Goal: Task Accomplishment & Management: Use online tool/utility

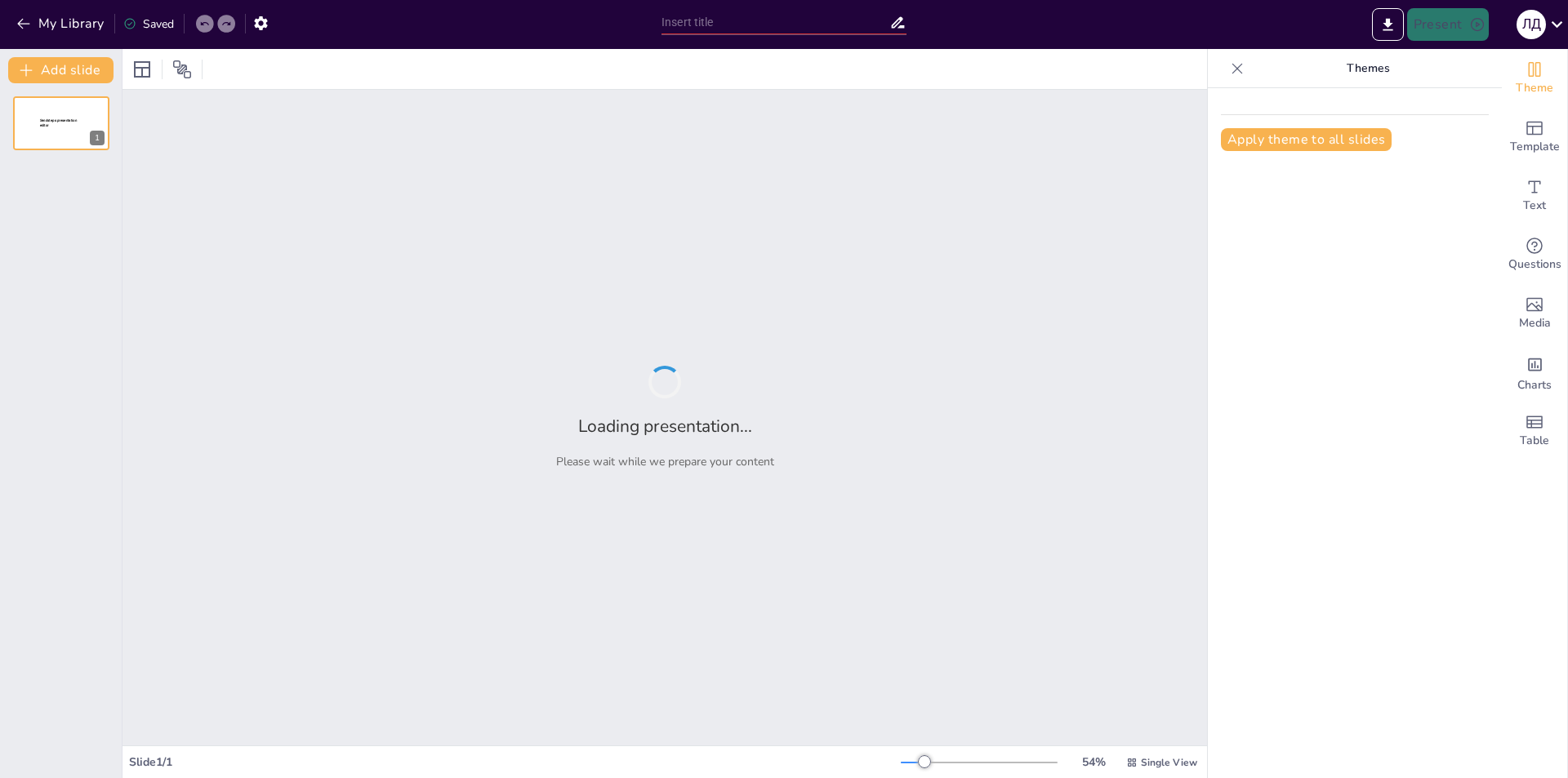
type input "Вплив інфографіки на сприйняття інформації: Секрети успіху"
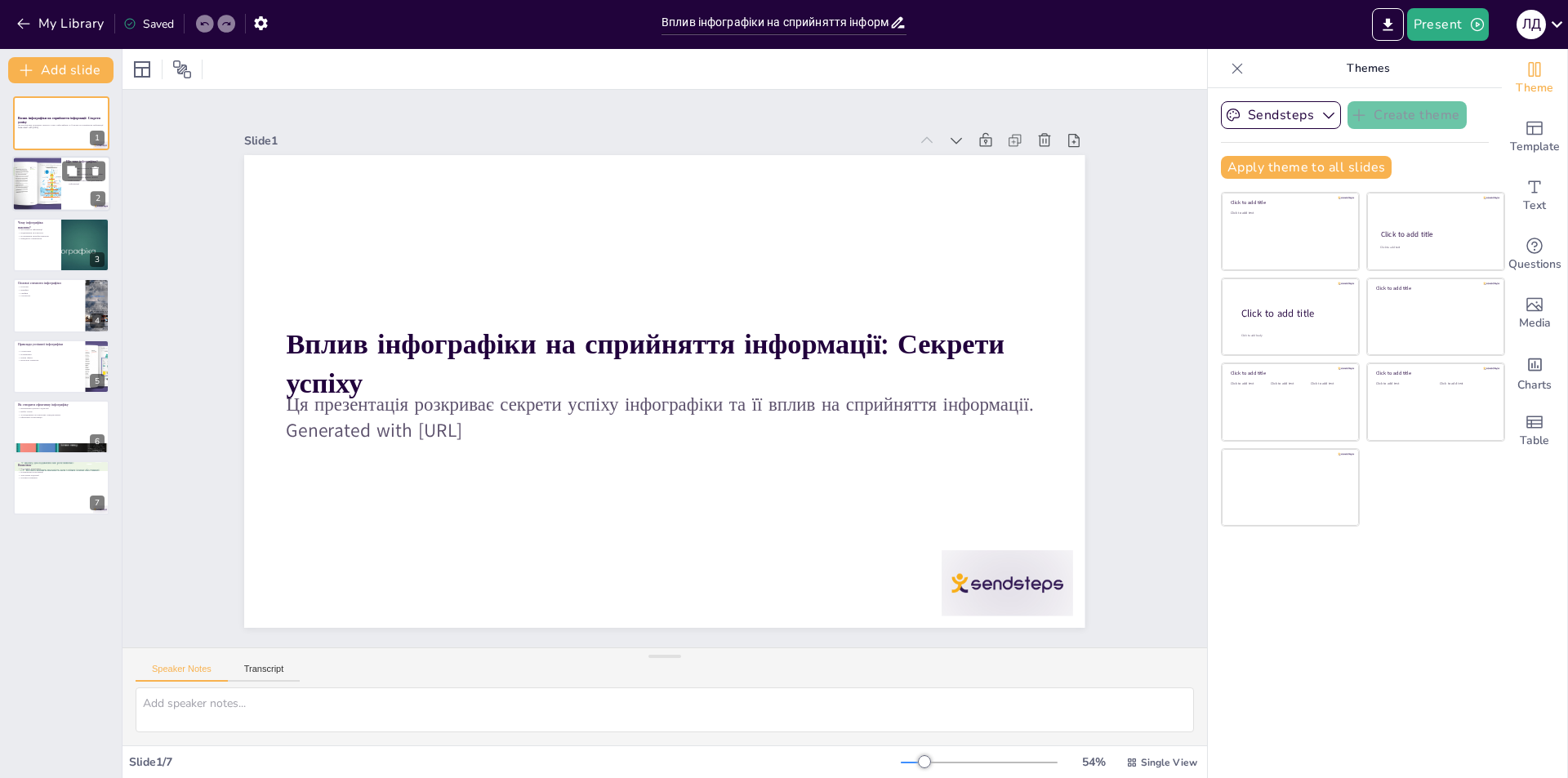
click at [76, 201] on div at bounding box center [61, 184] width 98 height 55
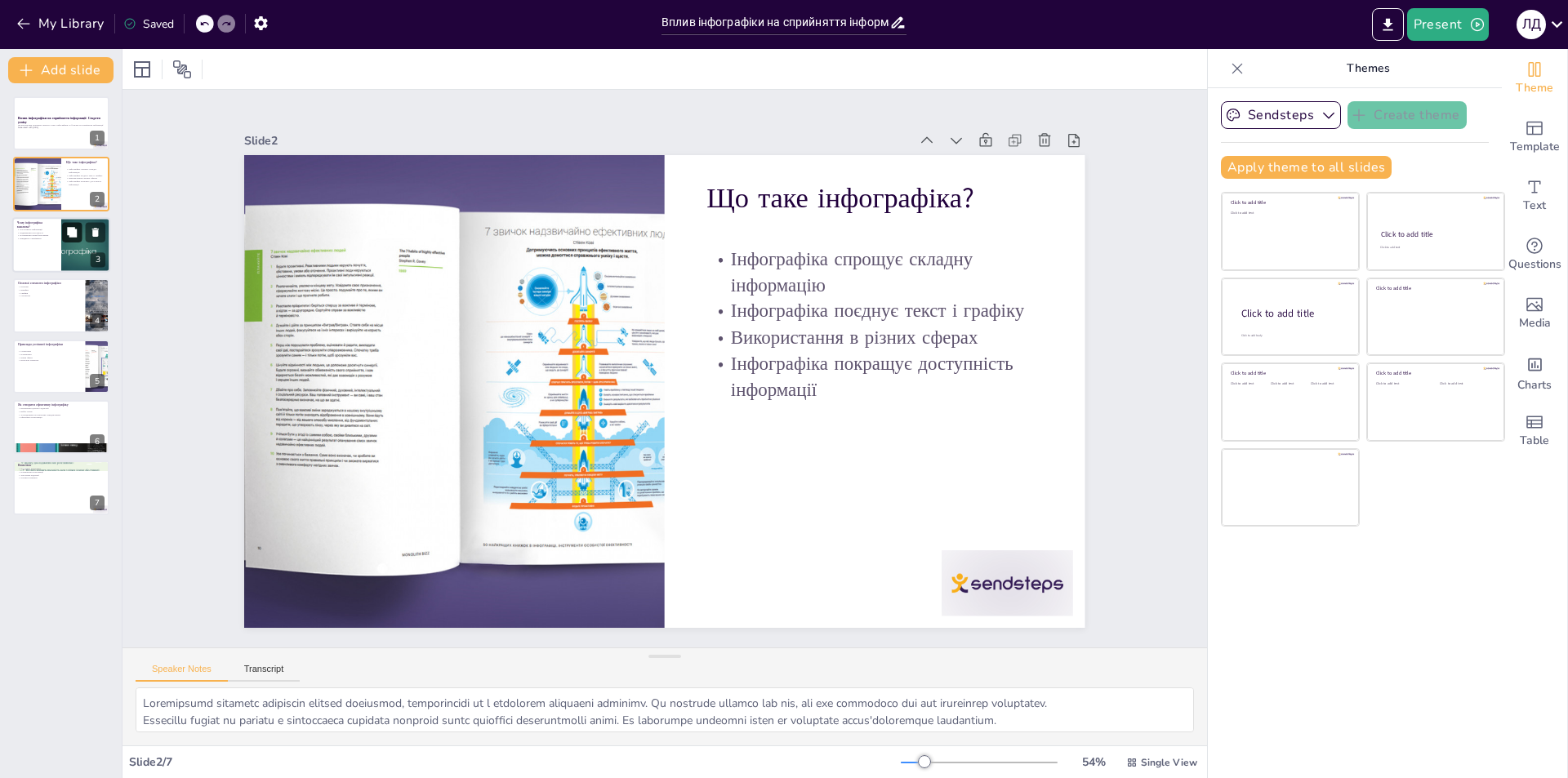
click at [75, 223] on button at bounding box center [72, 232] width 19 height 19
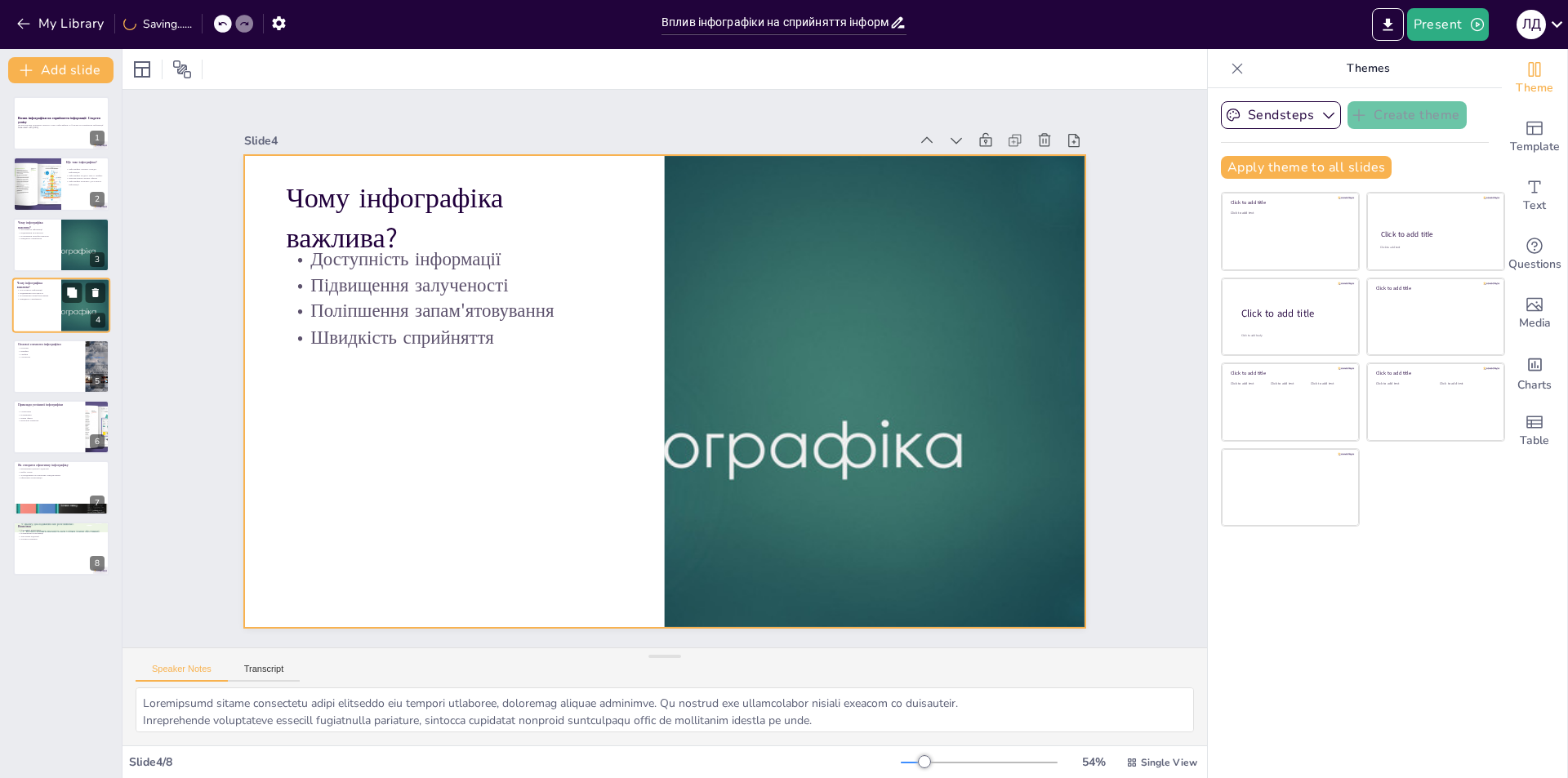
click at [44, 313] on div at bounding box center [61, 305] width 98 height 55
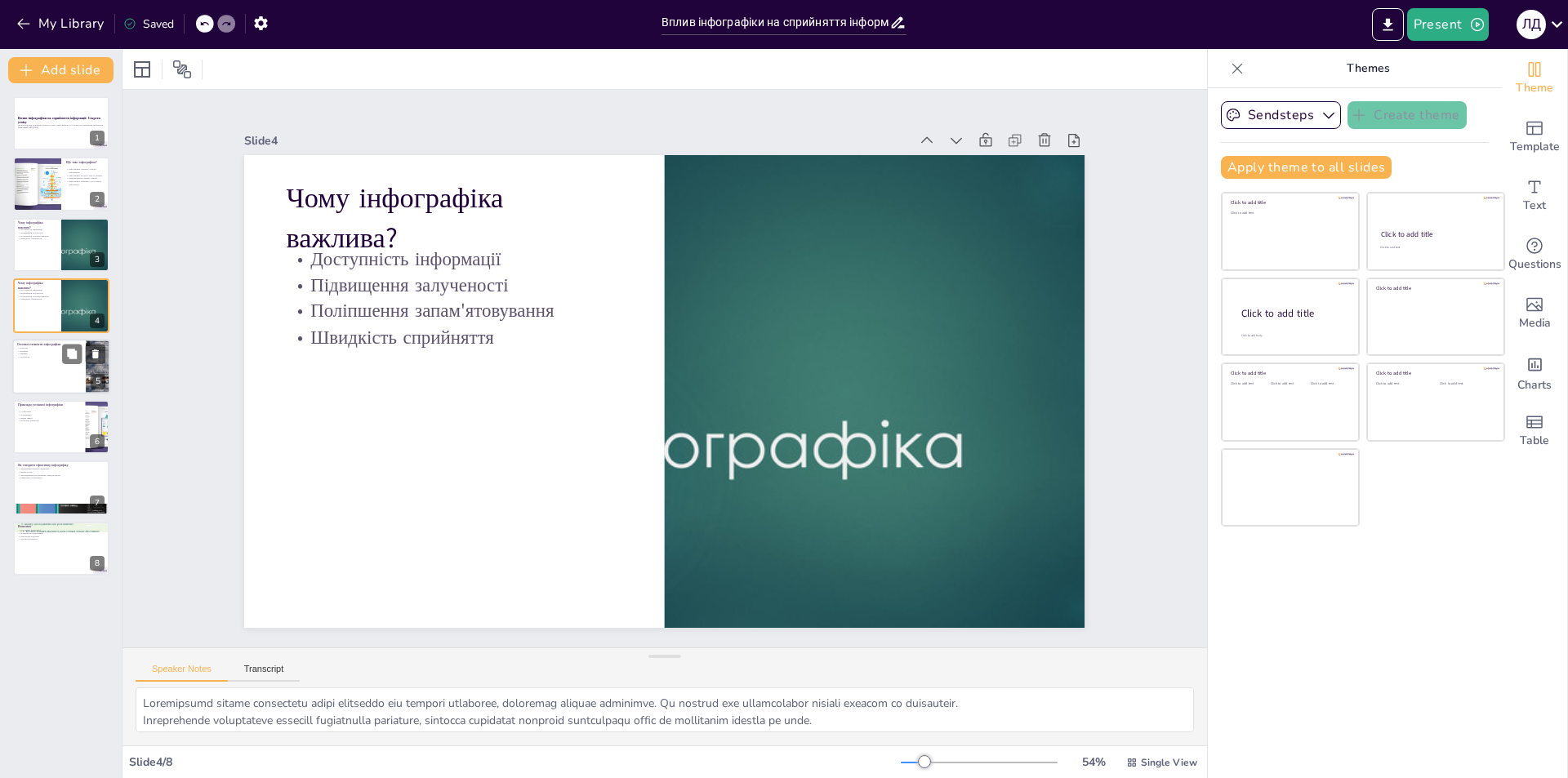
click at [49, 369] on div at bounding box center [61, 366] width 98 height 55
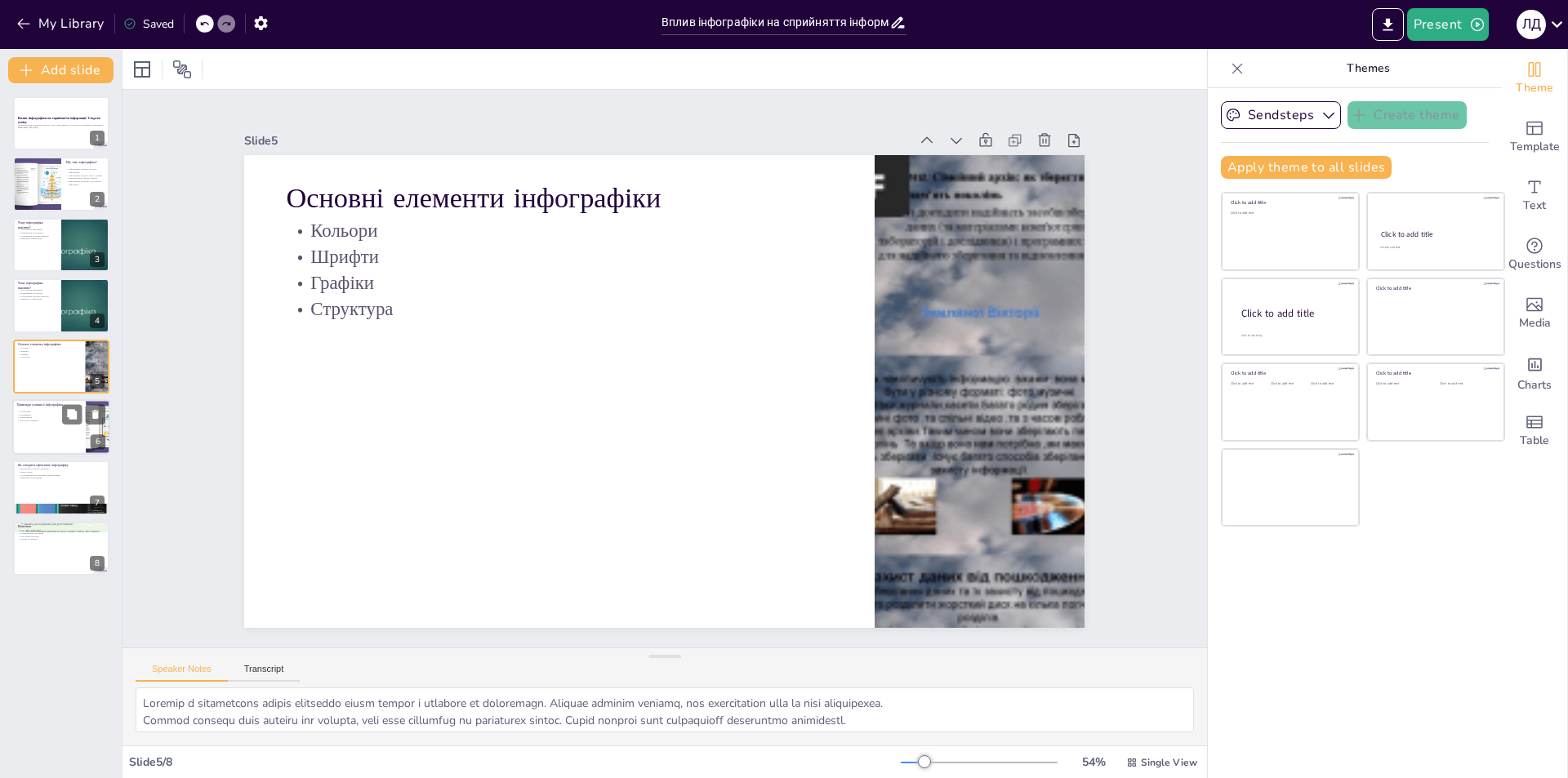
click at [65, 400] on div "Приклади успішної інфографіки Статистика Порівняння Цікаві факти Візуальні елем…" at bounding box center [61, 426] width 98 height 55
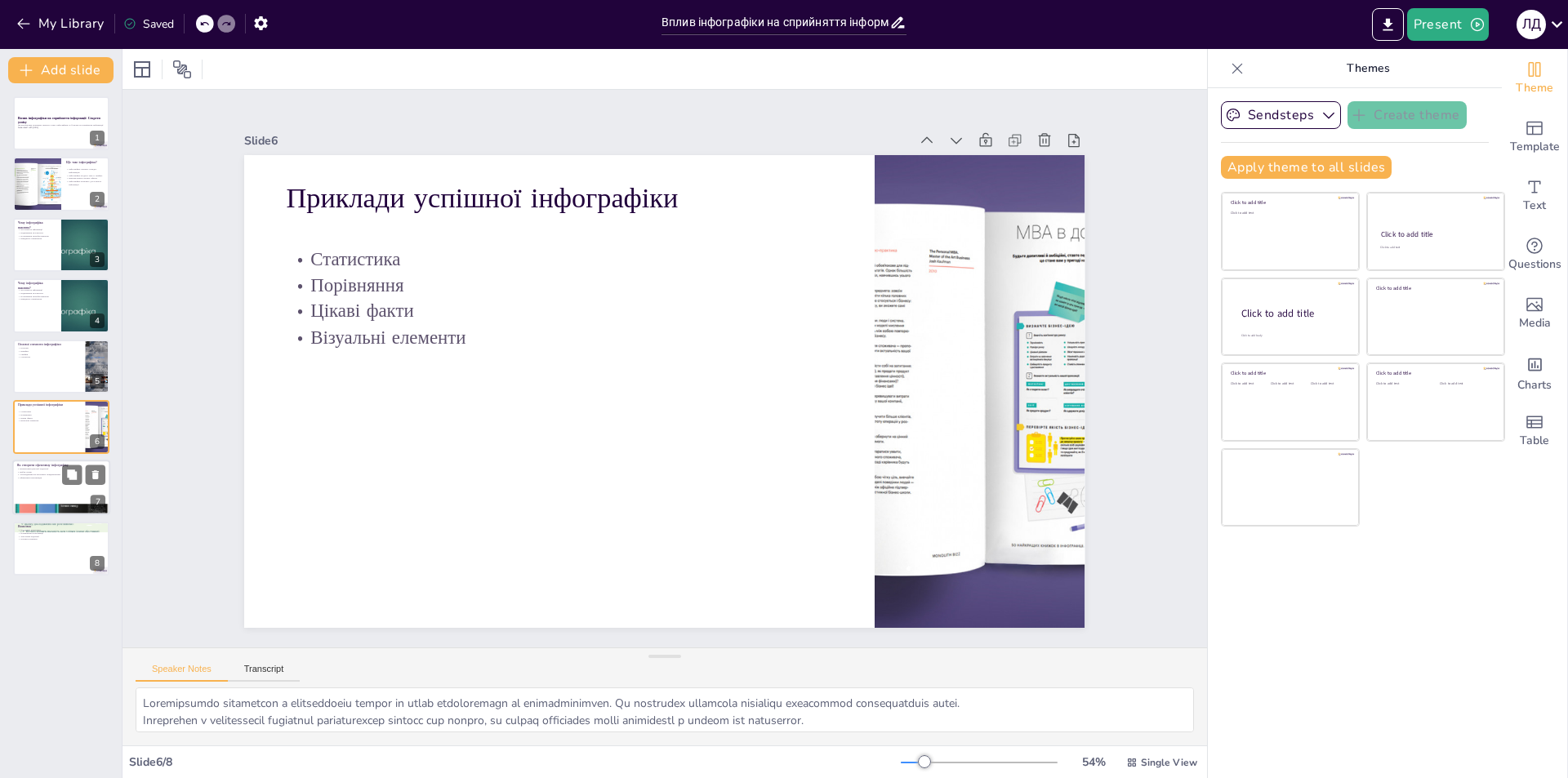
click at [49, 494] on div at bounding box center [61, 488] width 98 height 55
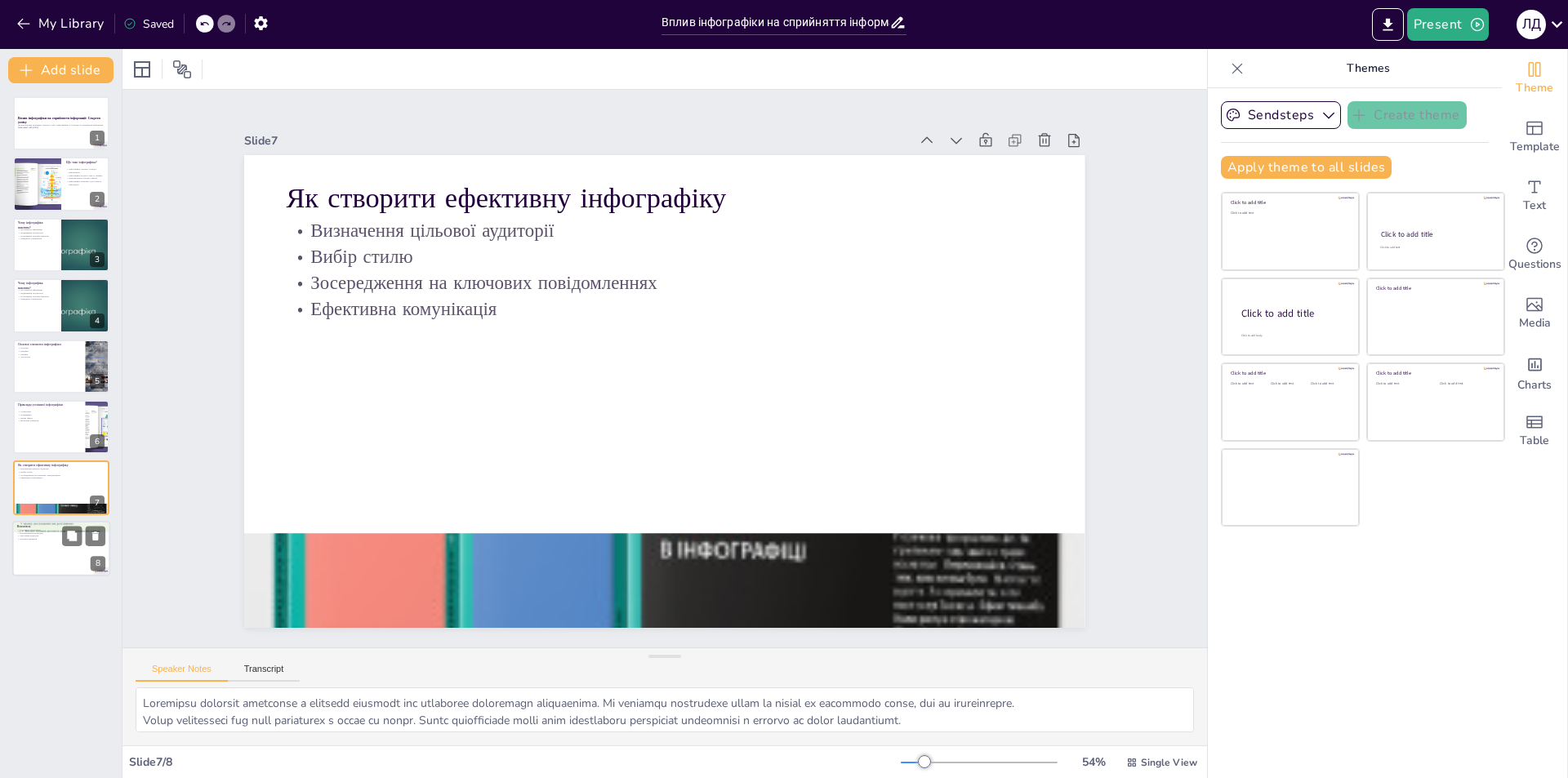
click at [75, 547] on div at bounding box center [61, 548] width 98 height 55
type textarea "Інфографіка є потужним інструментом для покращення сприйняття інформації. Вона …"
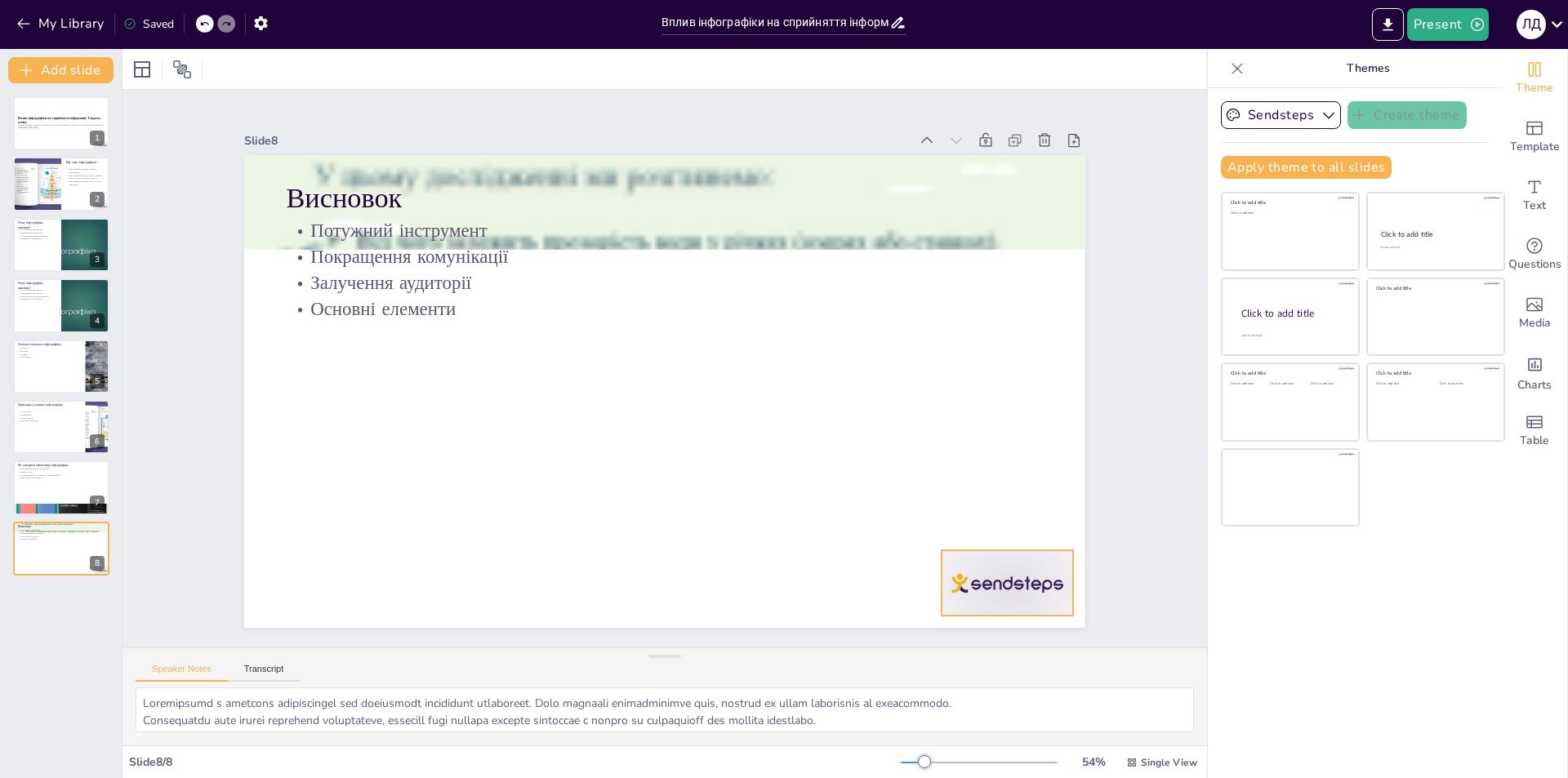
click at [986, 583] on div at bounding box center [983, 618] width 138 height 79
click at [1009, 544] on icon at bounding box center [1002, 554] width 21 height 21
click at [54, 123] on p "Ця презентація розкриває секрети успіху інфографіки та її вплив на сприйняття і…" at bounding box center [61, 124] width 88 height 3
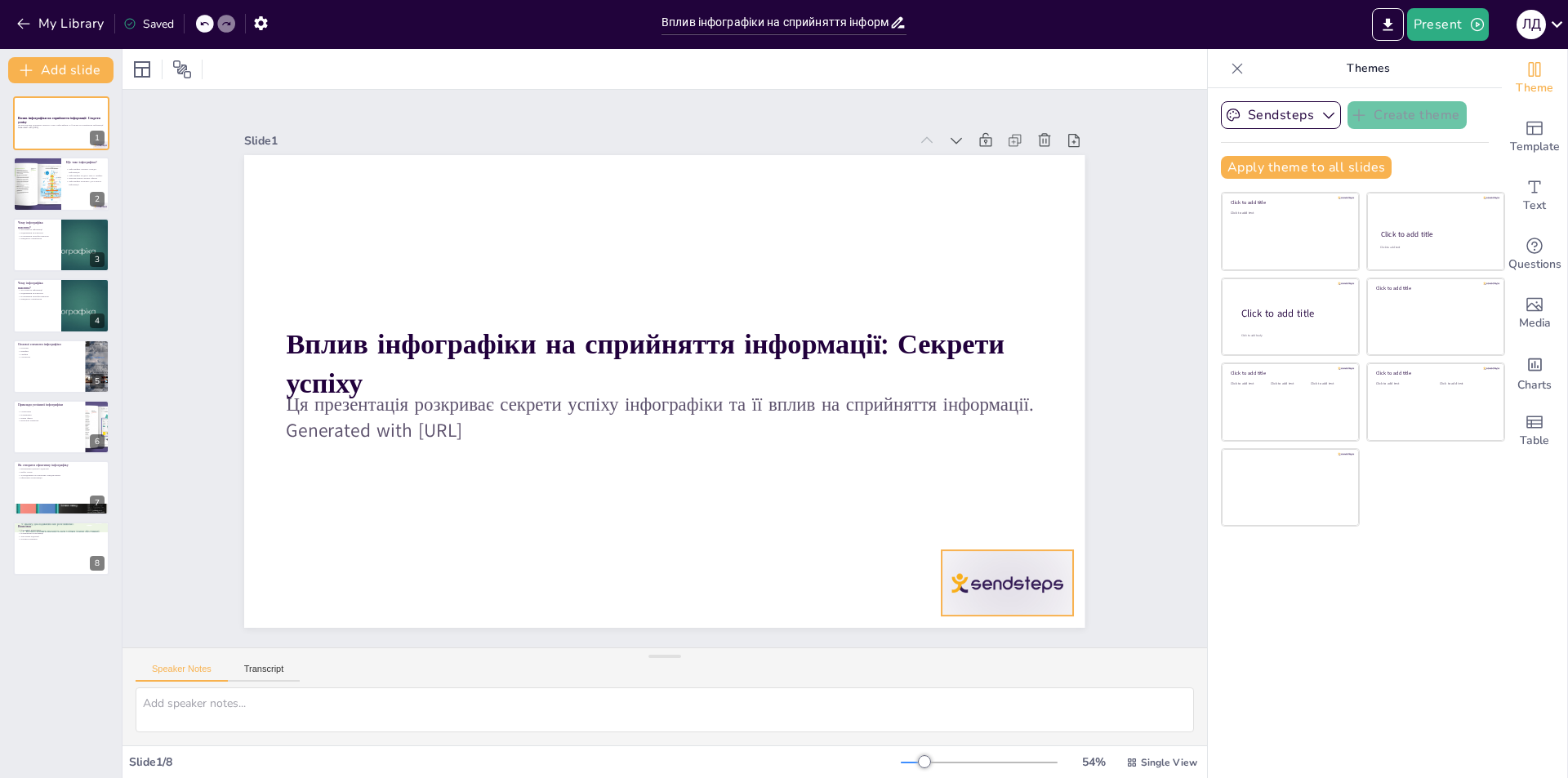
click at [994, 578] on div at bounding box center [983, 618] width 138 height 79
click at [1011, 521] on icon at bounding box center [1021, 517] width 19 height 19
click at [1384, 21] on icon "Export to PowerPoint" at bounding box center [1388, 25] width 17 height 17
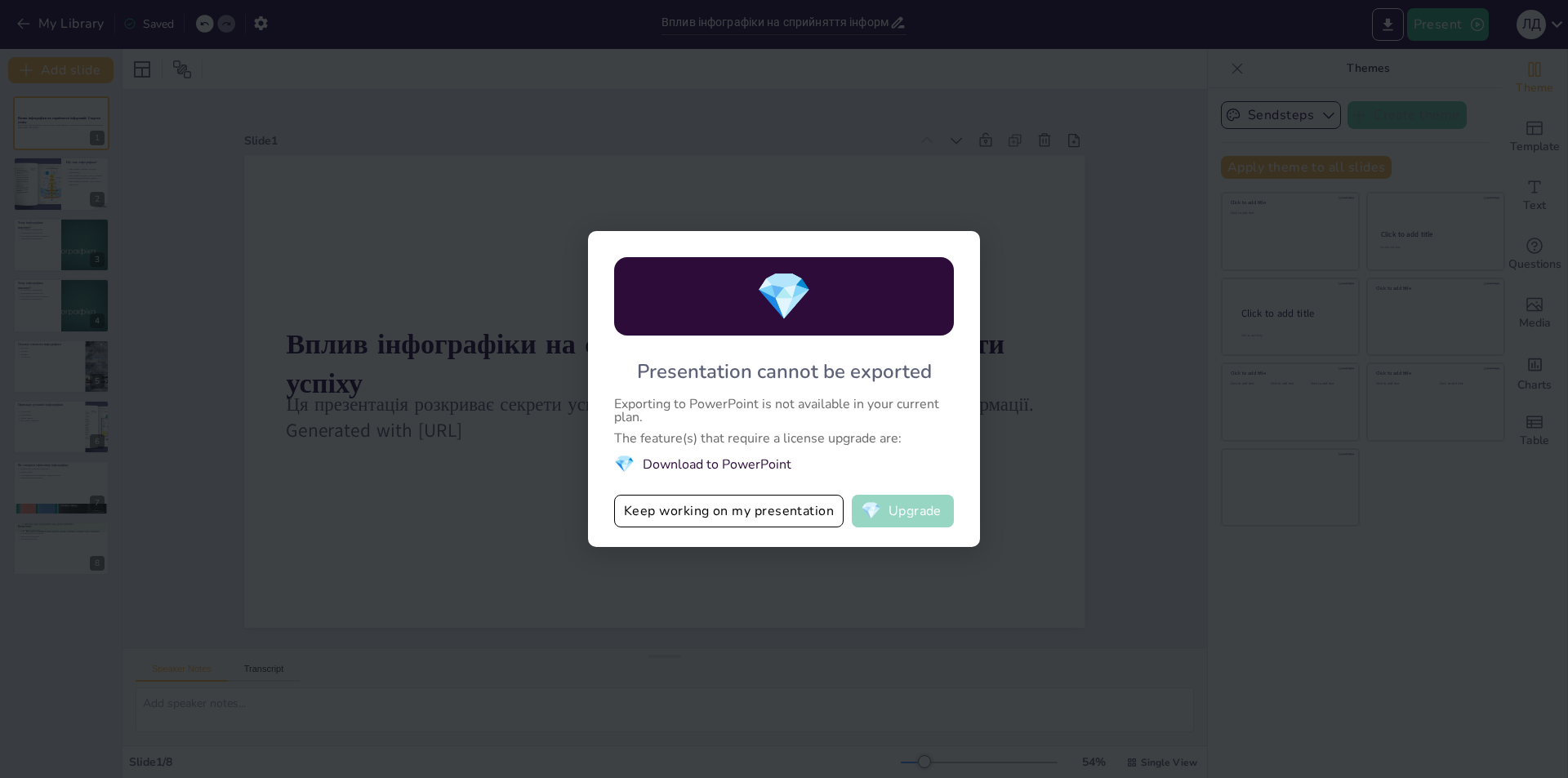
click at [897, 518] on button "💎 Upgrade" at bounding box center [902, 512] width 102 height 33
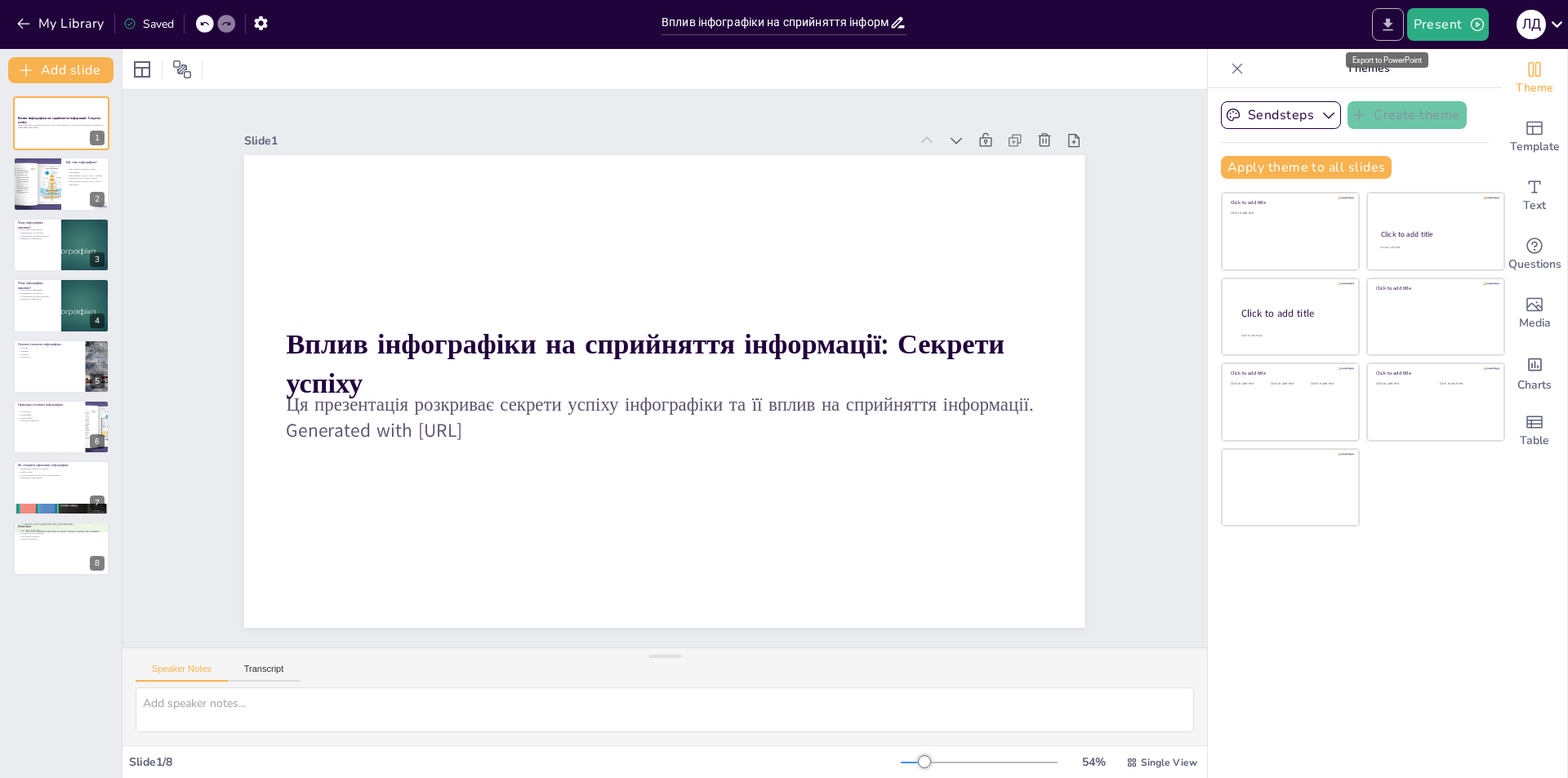
click at [1387, 25] on icon "Export to PowerPoint" at bounding box center [1388, 25] width 17 height 17
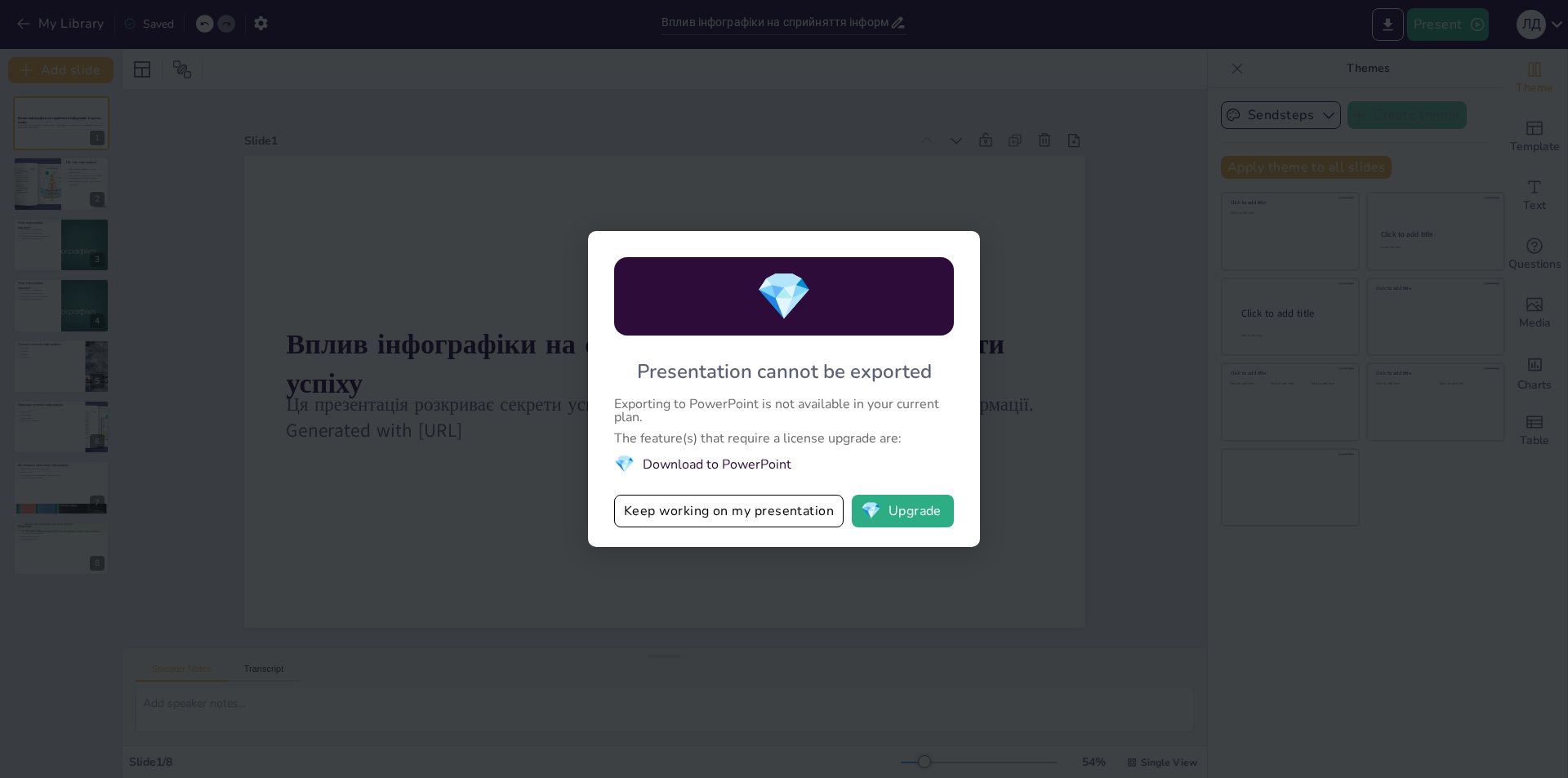
click at [1123, 348] on div "💎 Presentation cannot be exported Exporting to PowerPoint is not available in y…" at bounding box center [784, 389] width 1568 height 778
click at [706, 515] on button "Keep working on my presentation" at bounding box center [728, 512] width 230 height 33
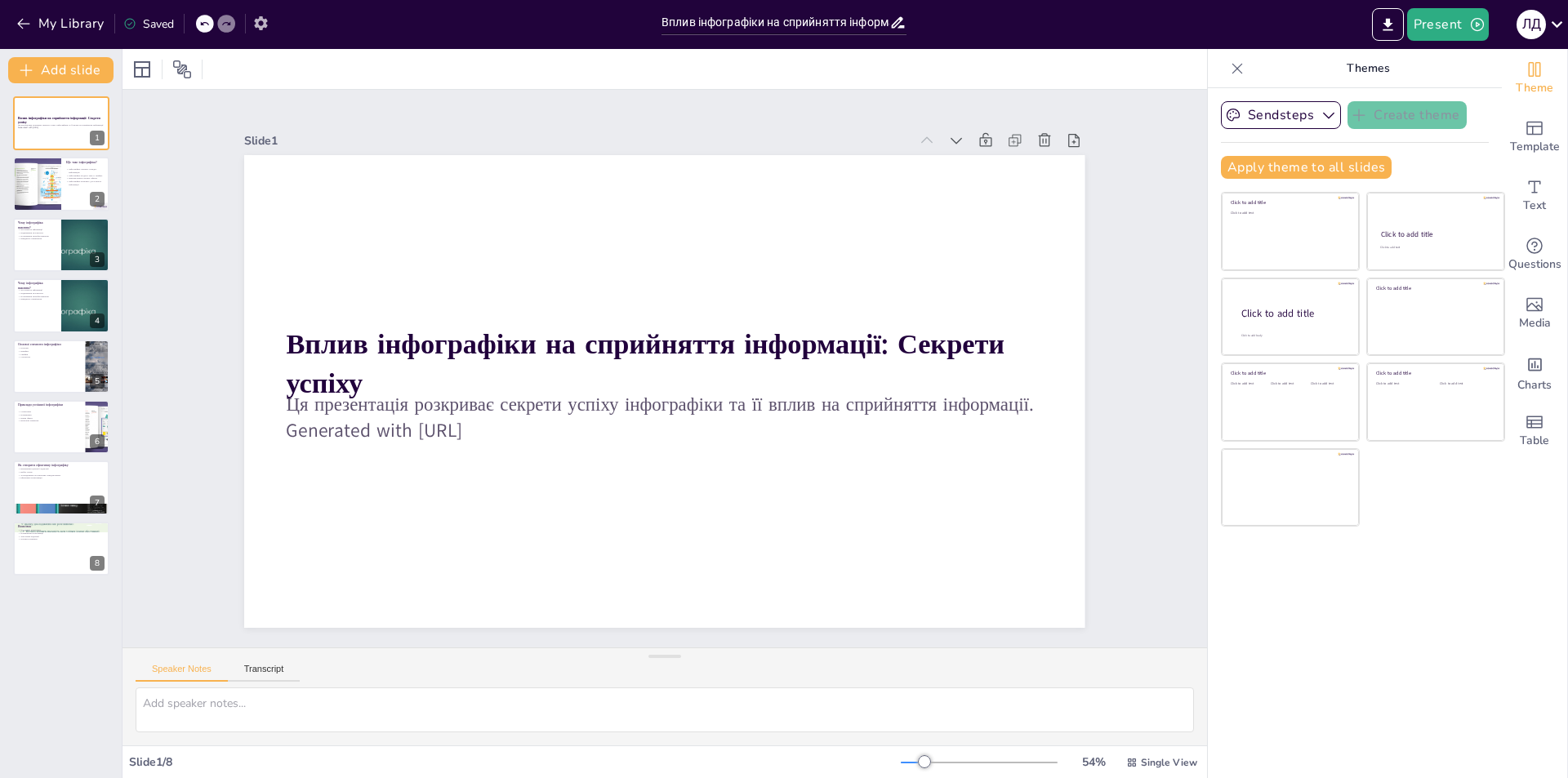
click at [261, 31] on icon "button" at bounding box center [261, 23] width 17 height 17
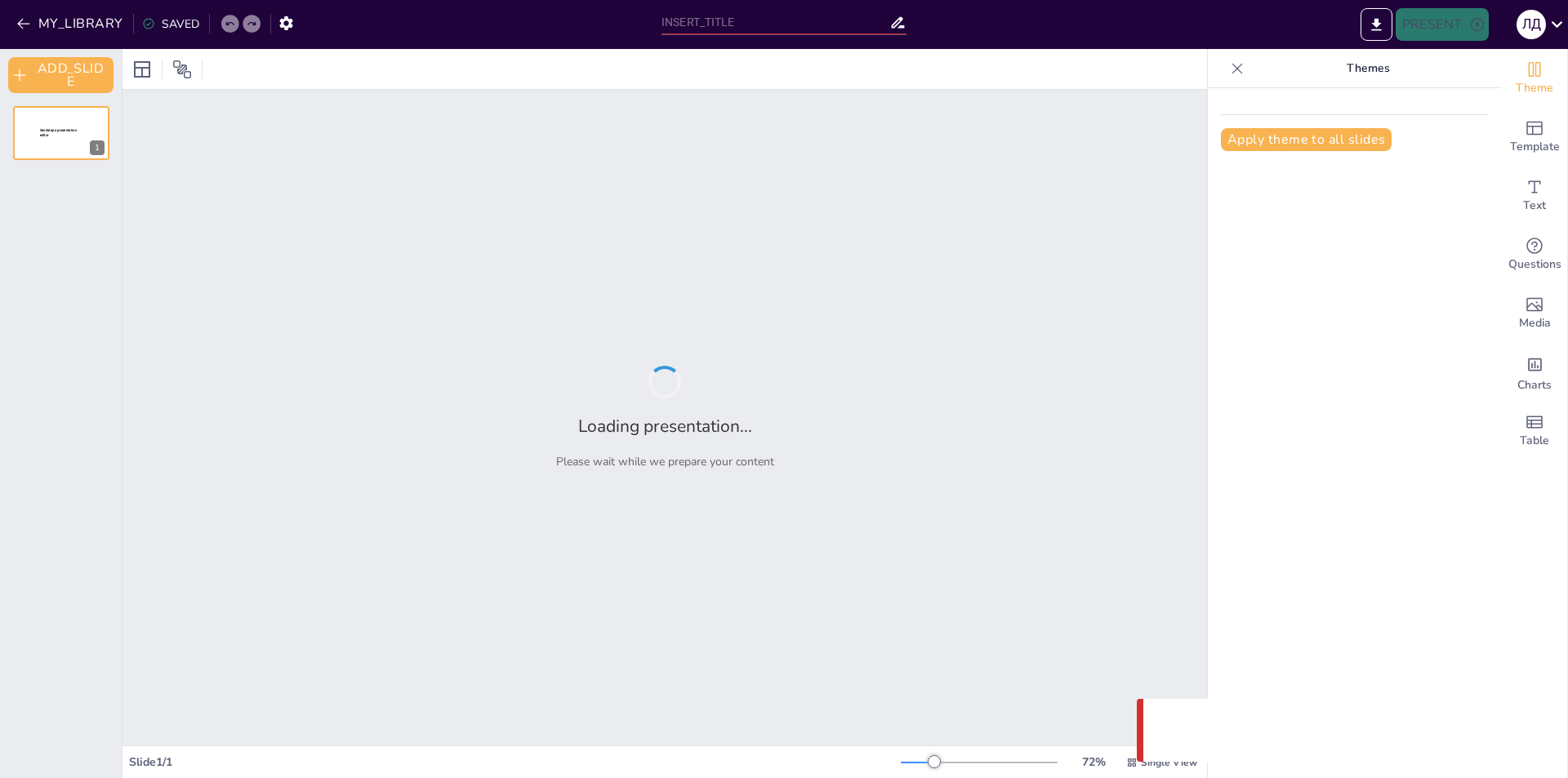
type input "Вплив інфографіки на сприйняття інформації: Секрети успіху"
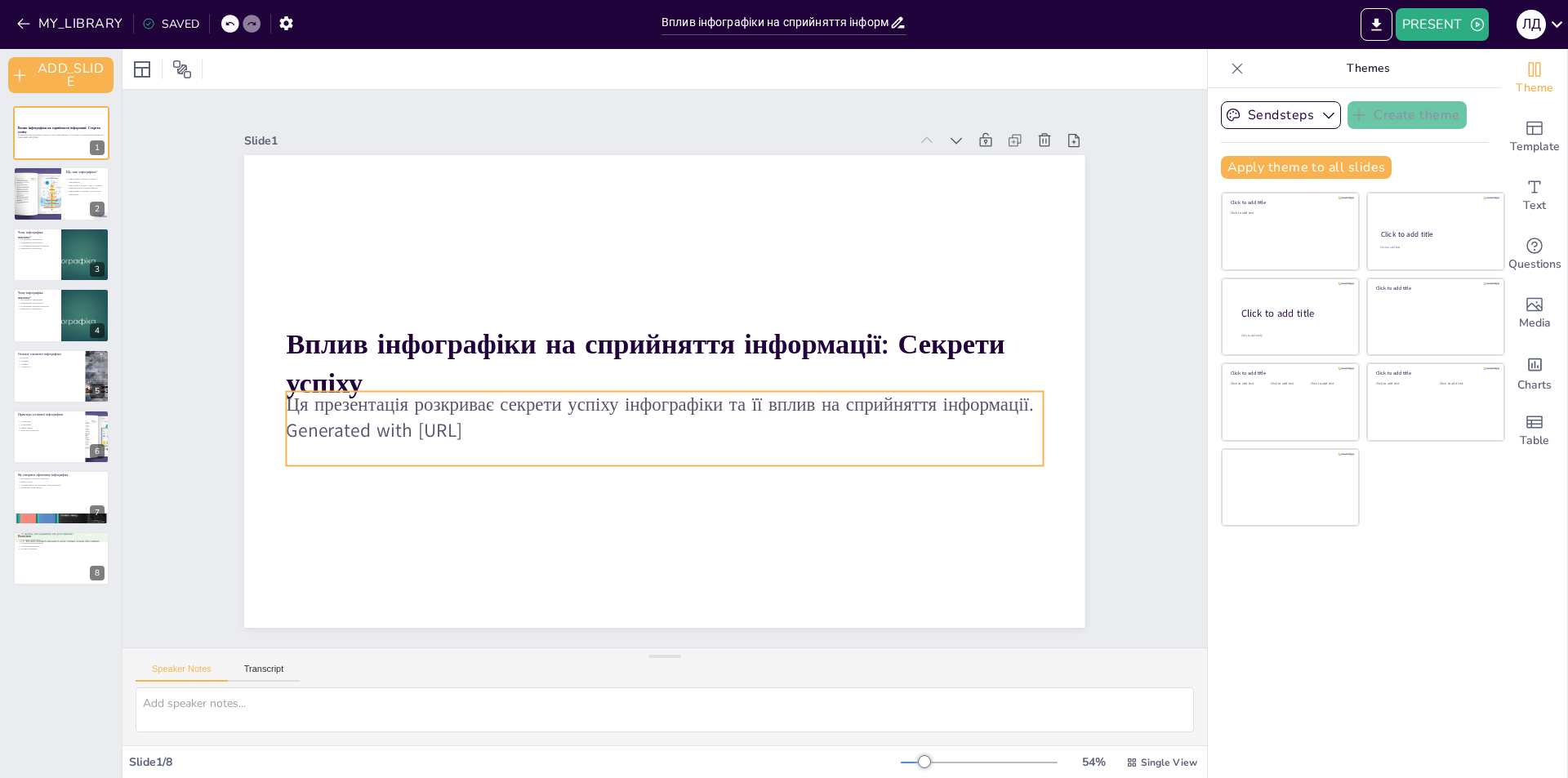
click at [477, 430] on p "Generated with [URL]" at bounding box center [606, 388] width 260 height 727
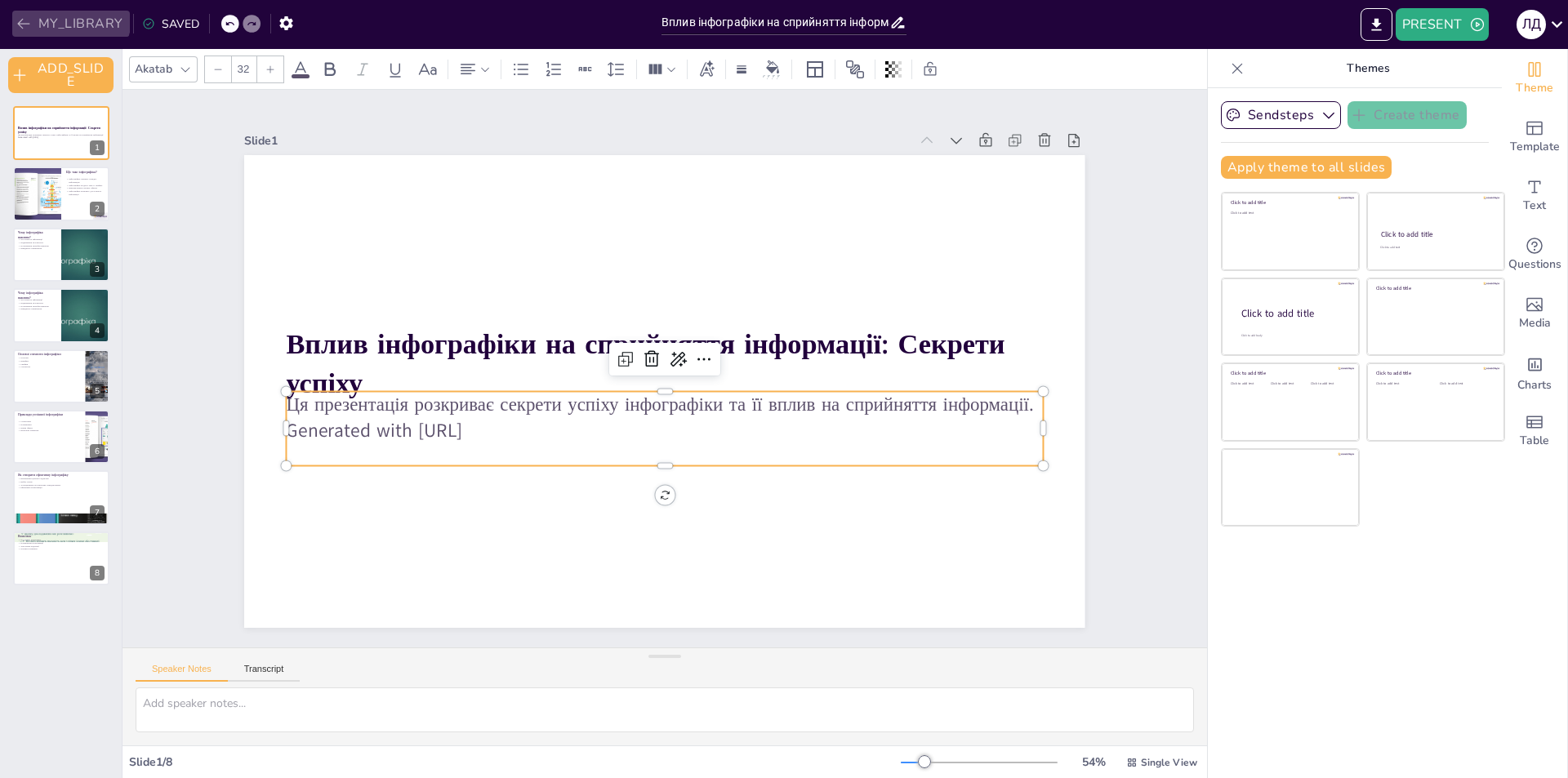
click at [64, 17] on button "MY_LIBRARY" at bounding box center [71, 23] width 117 height 26
